Goal: Task Accomplishment & Management: Use online tool/utility

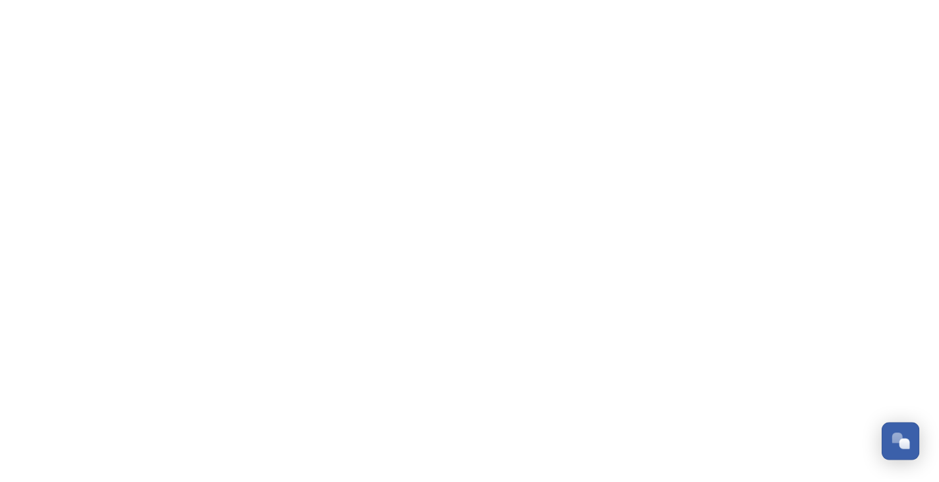
scroll to position [1224, 0]
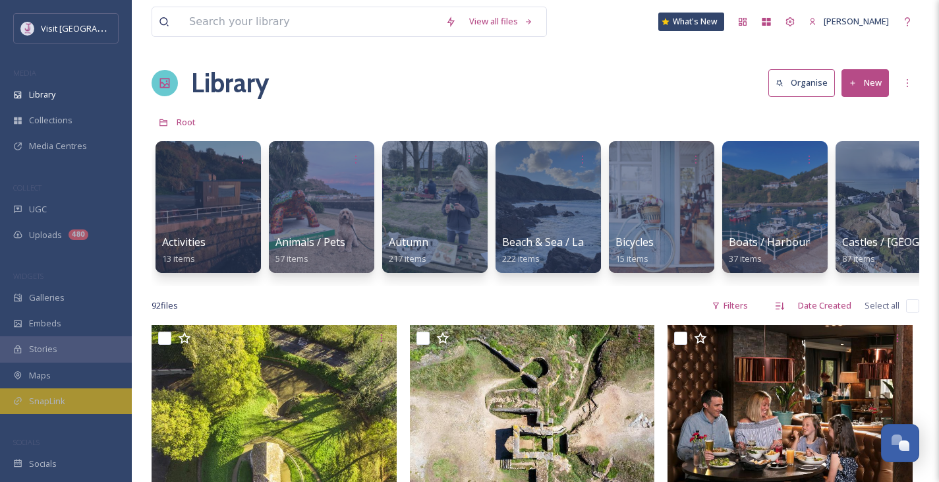
click at [58, 400] on span "SnapLink" at bounding box center [47, 401] width 36 height 13
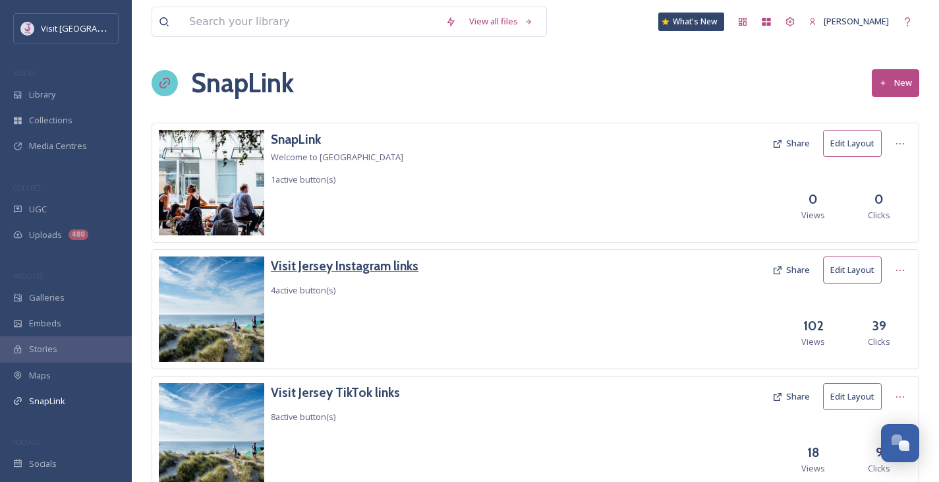
click at [373, 266] on h3 "Visit Jersey Instagram links" at bounding box center [345, 265] width 148 height 19
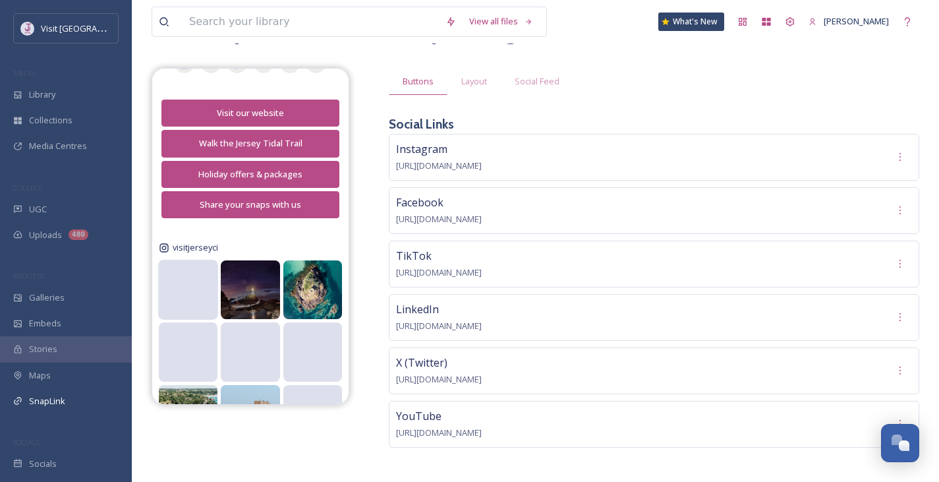
scroll to position [146, 0]
click at [196, 281] on video at bounding box center [188, 289] width 60 height 30
drag, startPoint x: 190, startPoint y: 291, endPoint x: 548, endPoint y: 76, distance: 417.3
click at [548, 76] on span "Social Feed" at bounding box center [537, 81] width 45 height 13
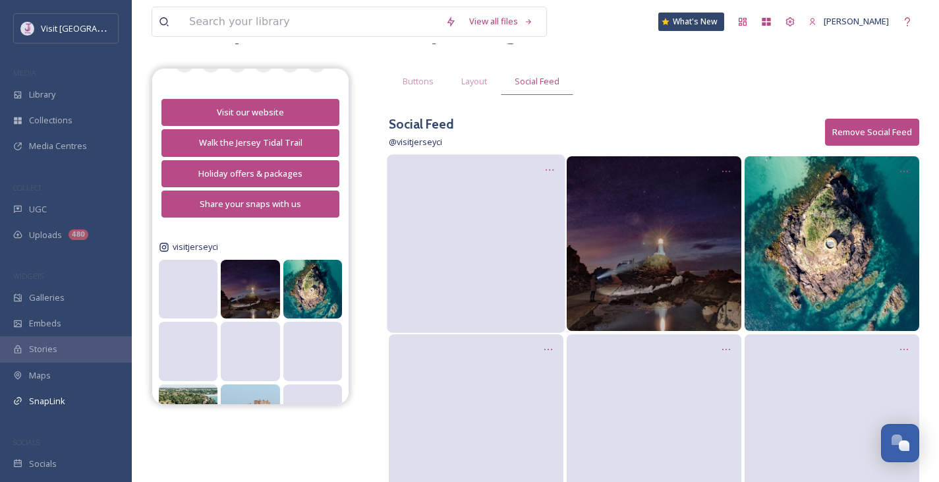
drag, startPoint x: 523, startPoint y: 204, endPoint x: 443, endPoint y: 267, distance: 101.4
click at [443, 267] on video at bounding box center [476, 243] width 178 height 89
click at [548, 165] on icon at bounding box center [549, 170] width 11 height 11
click at [536, 225] on span "Edit Post" at bounding box center [532, 225] width 35 height 13
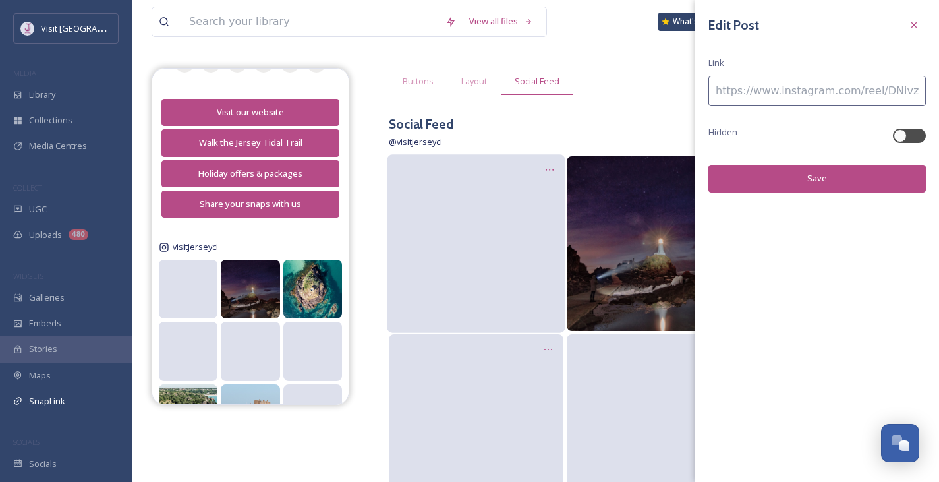
click at [773, 92] on input at bounding box center [816, 91] width 217 height 30
paste input
paste input "[URL][DOMAIN_NAME]"
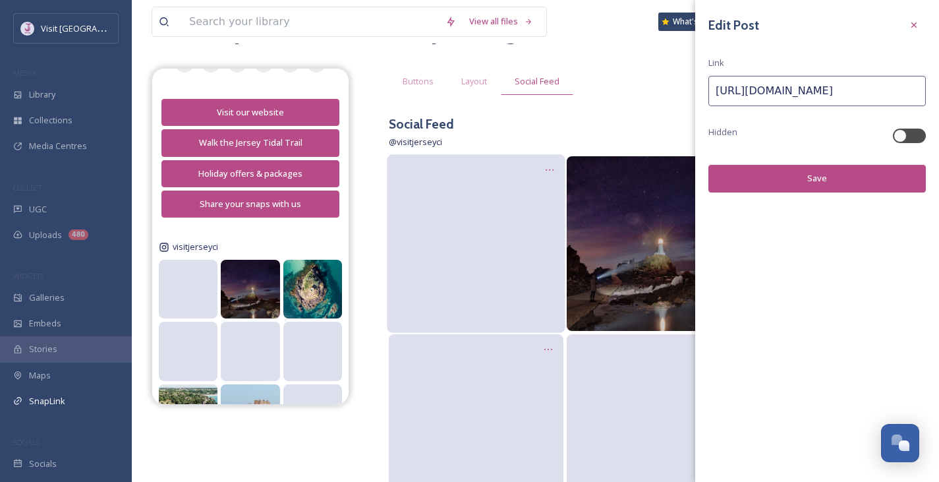
scroll to position [0, 38]
type input "[URL][DOMAIN_NAME]"
click at [836, 176] on button "Save" at bounding box center [816, 178] width 217 height 27
